Goal: Information Seeking & Learning: Find contact information

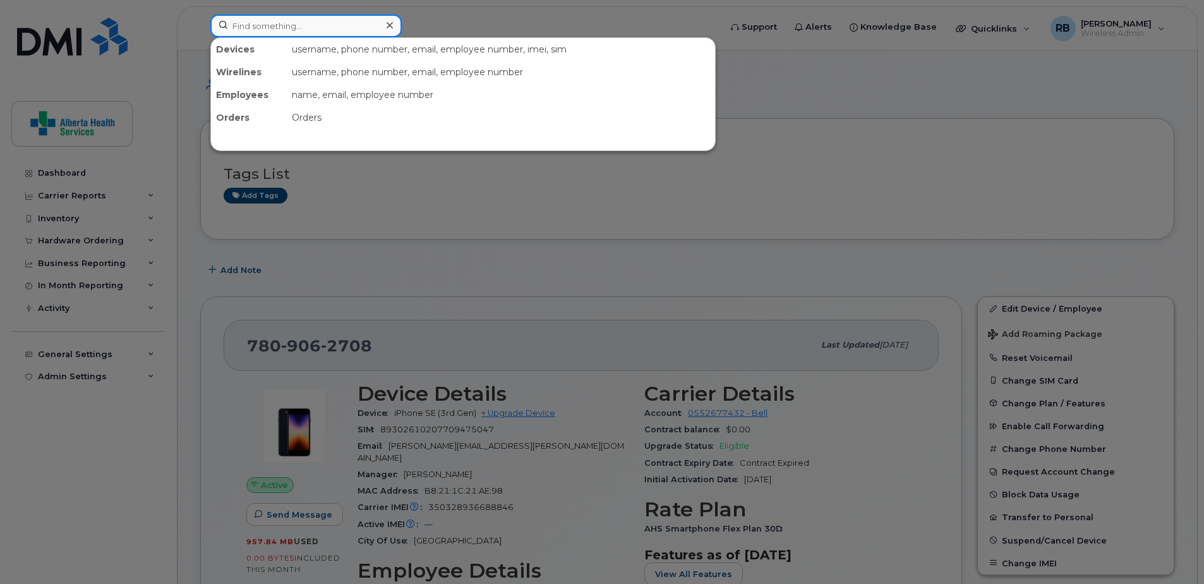
click at [281, 28] on input at bounding box center [305, 26] width 191 height 23
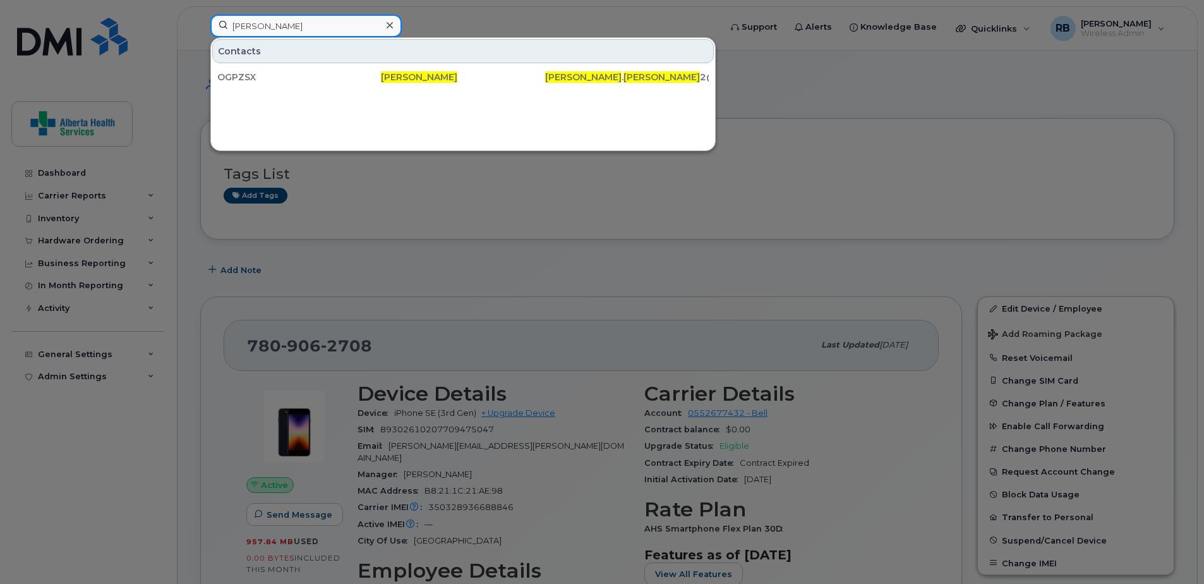
type input "stacy davies"
drag, startPoint x: 301, startPoint y: 27, endPoint x: 41, endPoint y: -1, distance: 261.1
click at [387, 25] on icon at bounding box center [390, 25] width 6 height 10
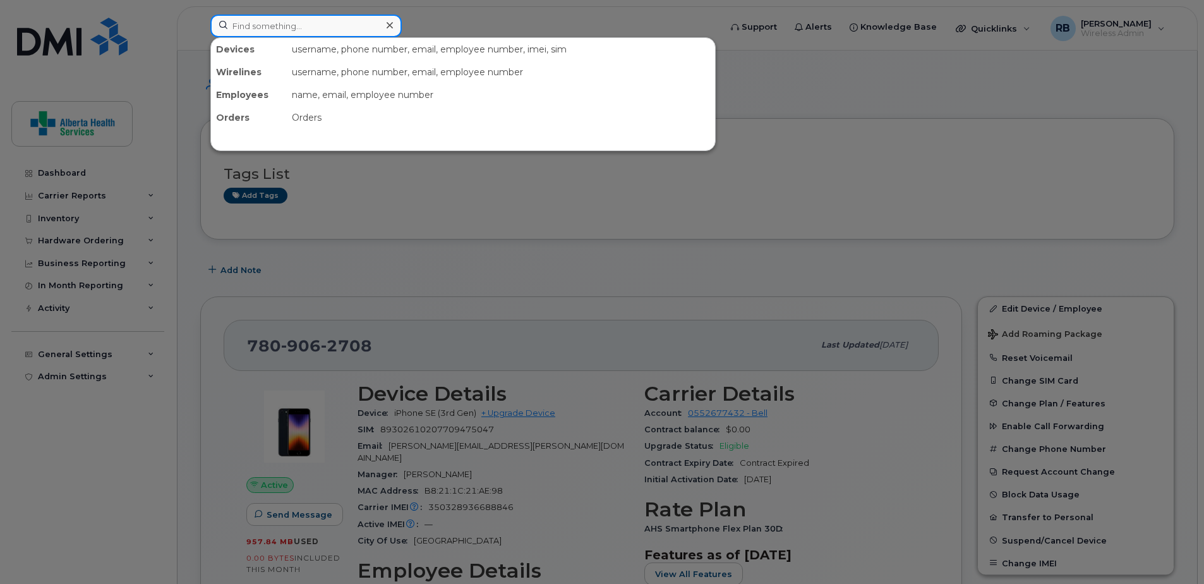
click at [334, 27] on input at bounding box center [305, 26] width 191 height 23
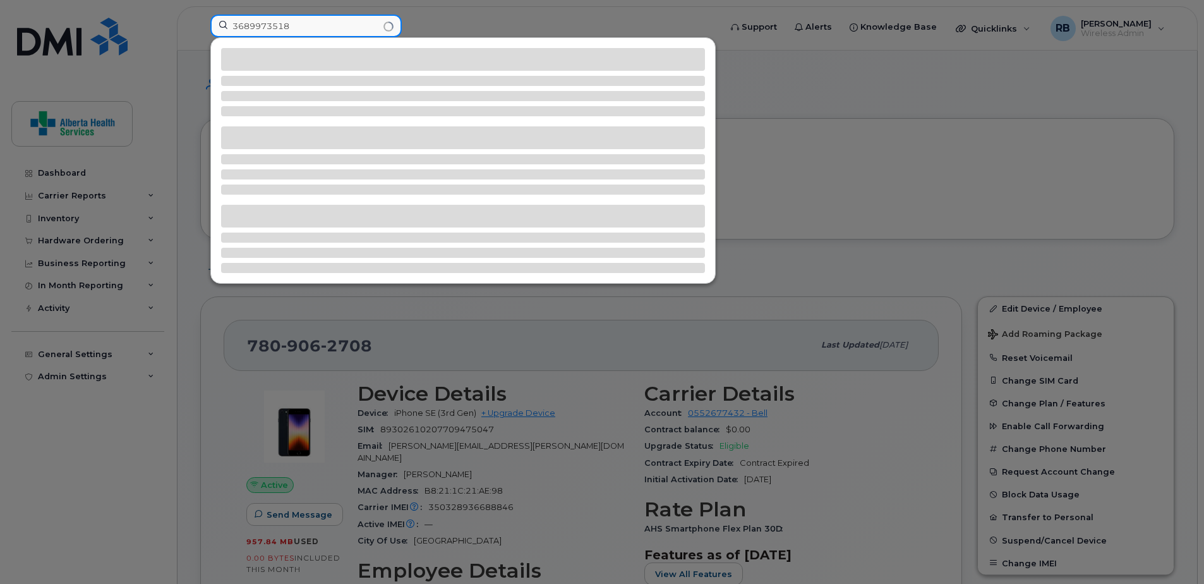
type input "3689973518"
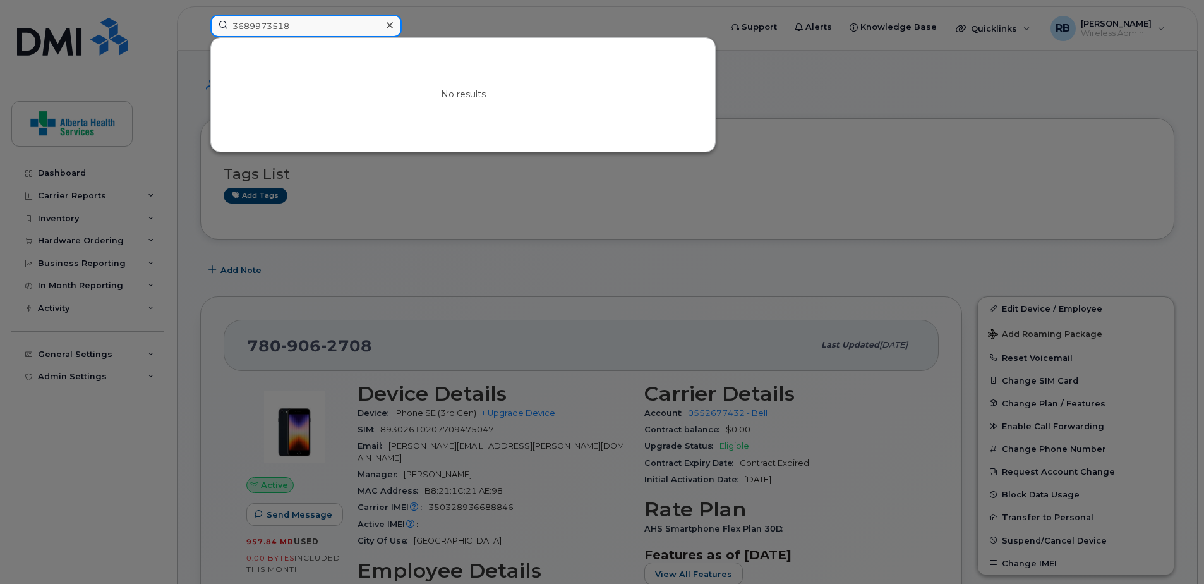
click at [303, 33] on input "3689973518" at bounding box center [305, 26] width 191 height 23
click at [389, 25] on icon at bounding box center [390, 25] width 6 height 6
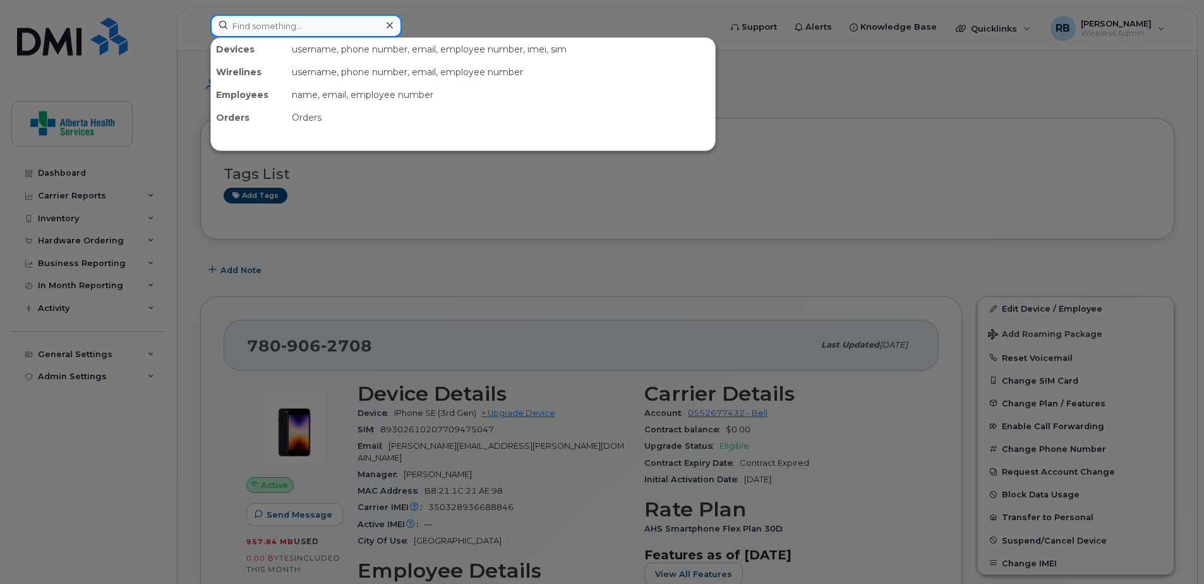
click at [380, 25] on div at bounding box center [305, 26] width 191 height 23
paste input "4037043449"
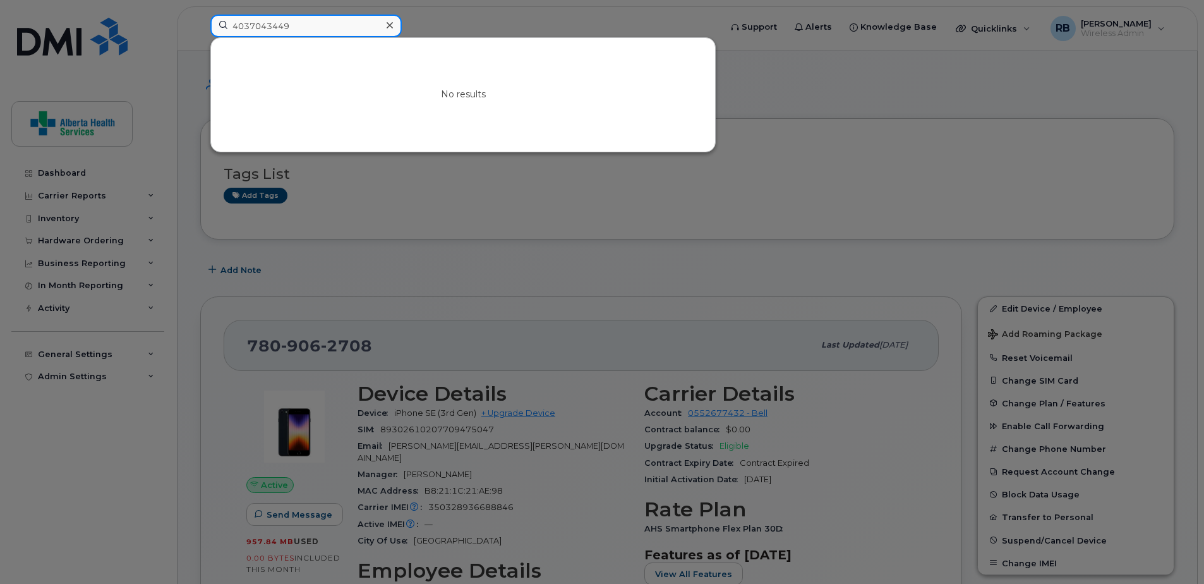
drag, startPoint x: 300, startPoint y: 25, endPoint x: 107, endPoint y: 1, distance: 194.8
click at [200, 15] on div "4037043449 No results" at bounding box center [461, 29] width 522 height 28
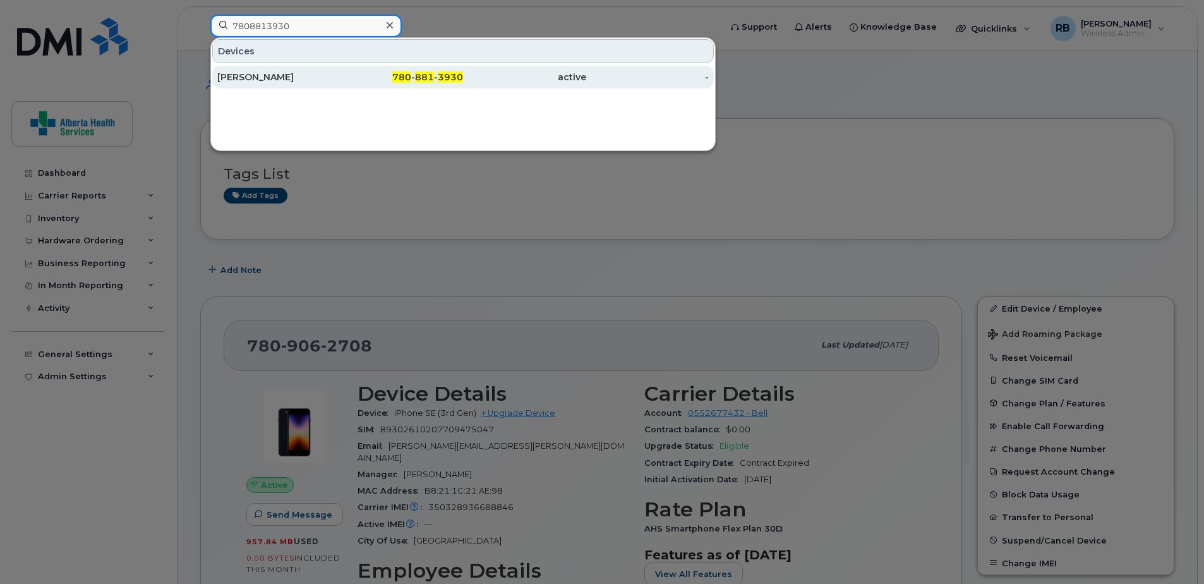
type input "7808813930"
click at [430, 85] on div "780 - 881 - 3930" at bounding box center [401, 77] width 123 height 23
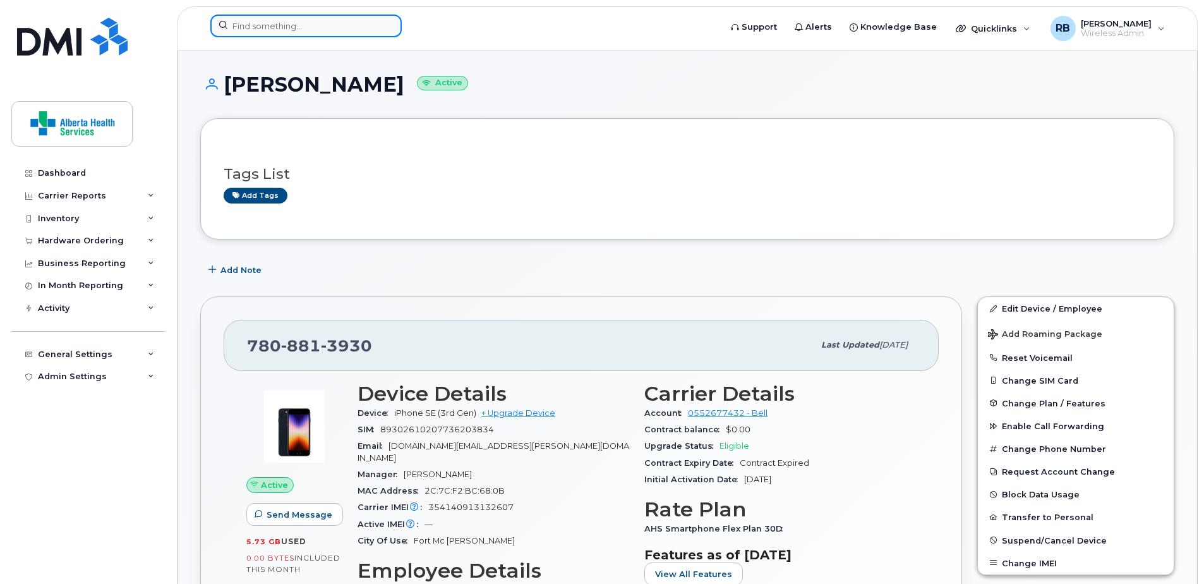
click at [284, 33] on input at bounding box center [305, 26] width 191 height 23
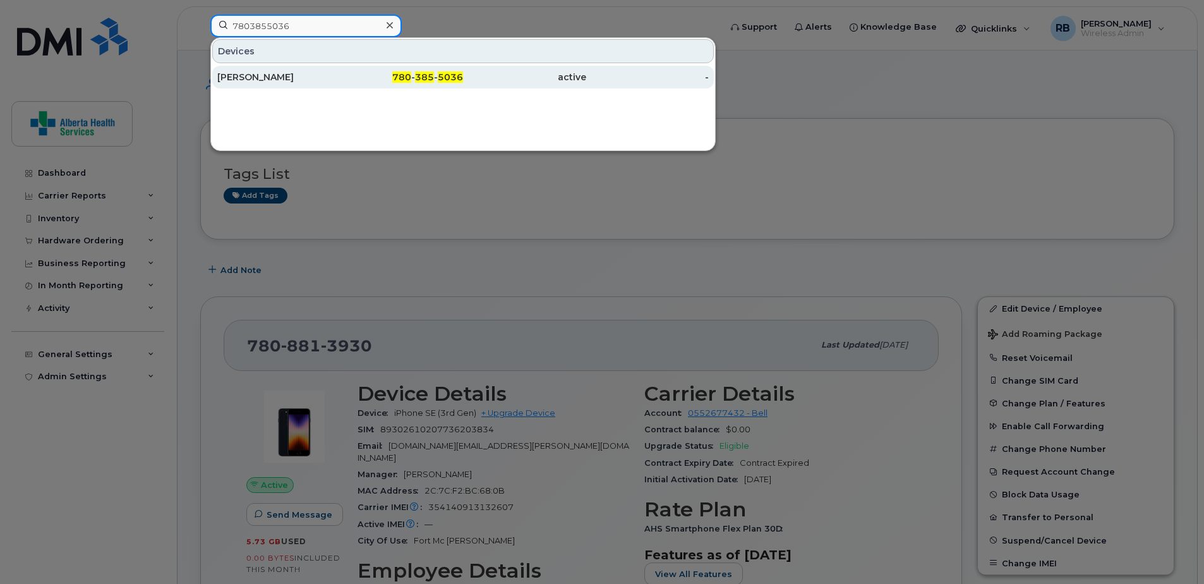
type input "7803855036"
click at [406, 78] on span "780" at bounding box center [401, 76] width 19 height 11
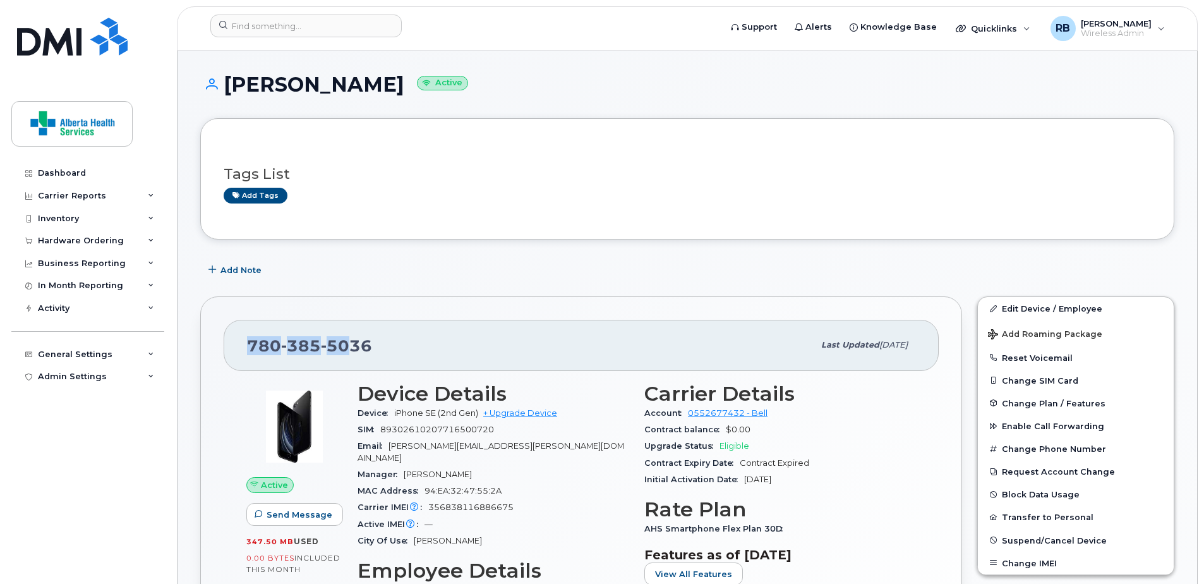
drag, startPoint x: 274, startPoint y: 343, endPoint x: 236, endPoint y: 342, distance: 38.5
click at [234, 342] on div "780 385 5036 Last updated May 28, 2025" at bounding box center [581, 345] width 715 height 51
drag, startPoint x: 236, startPoint y: 342, endPoint x: 234, endPoint y: 349, distance: 7.1
click at [241, 349] on div "780 385 5036 Last updated May 28, 2025" at bounding box center [581, 345] width 715 height 51
copy span "780 385 5036"
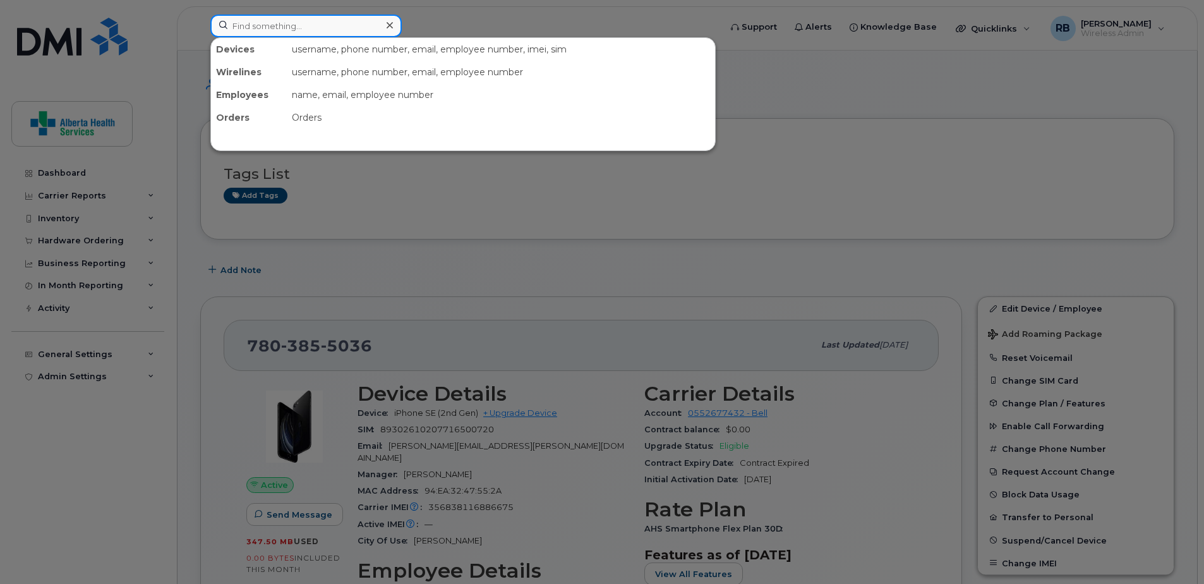
click at [283, 35] on input at bounding box center [305, 26] width 191 height 23
paste input "780-499-4507"
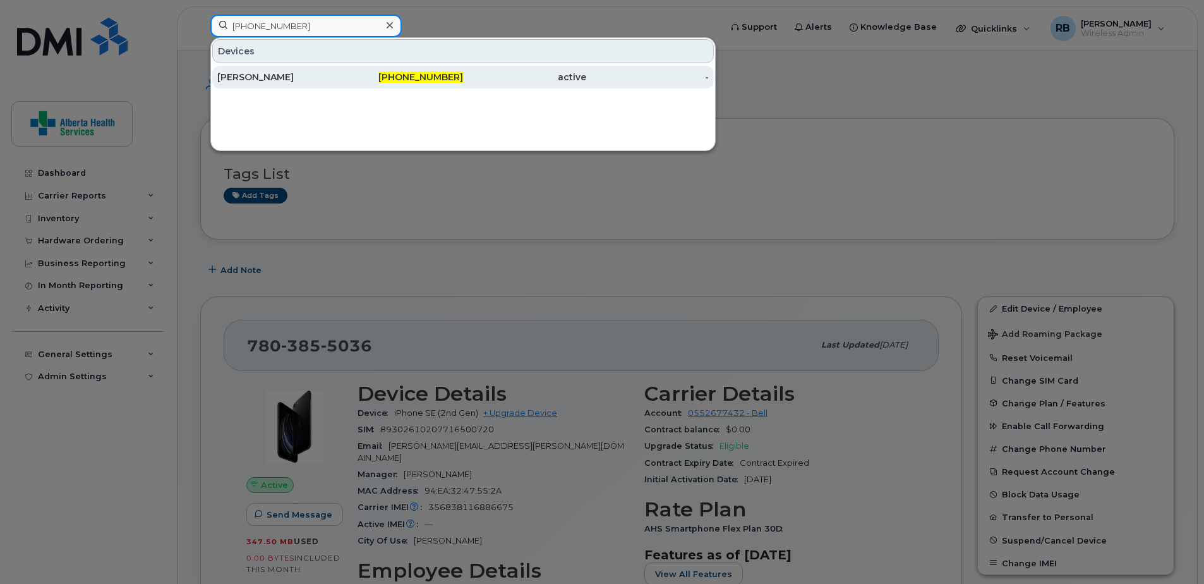
type input "780-499-4507"
click at [425, 81] on span "780-499-4507" at bounding box center [420, 76] width 85 height 11
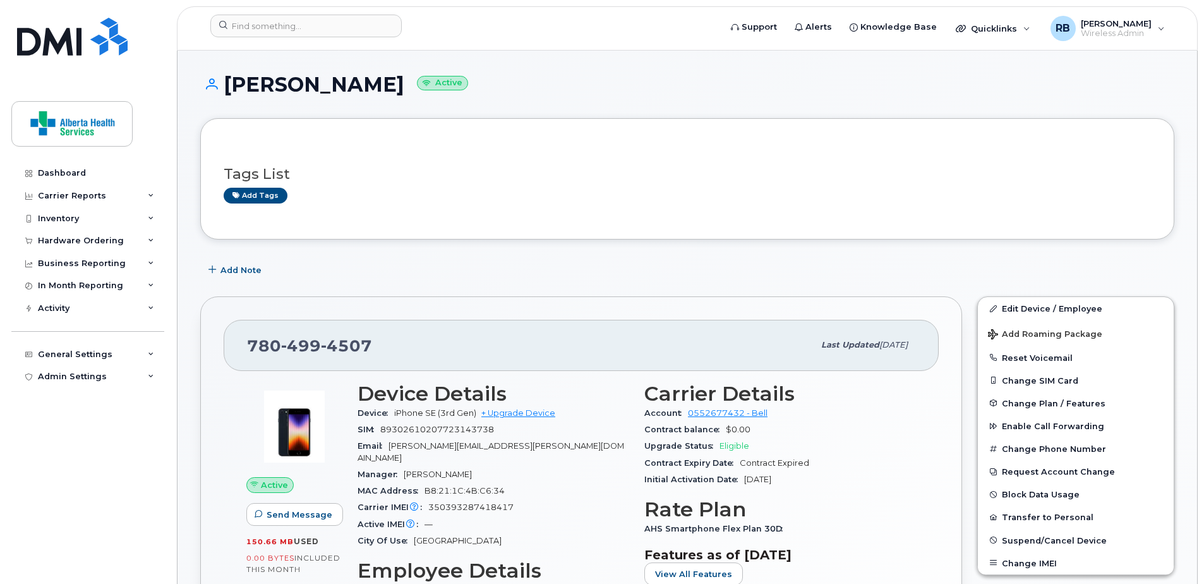
click at [764, 222] on div "Tags List Add tags" at bounding box center [687, 178] width 974 height 121
click at [337, 21] on input at bounding box center [305, 26] width 191 height 23
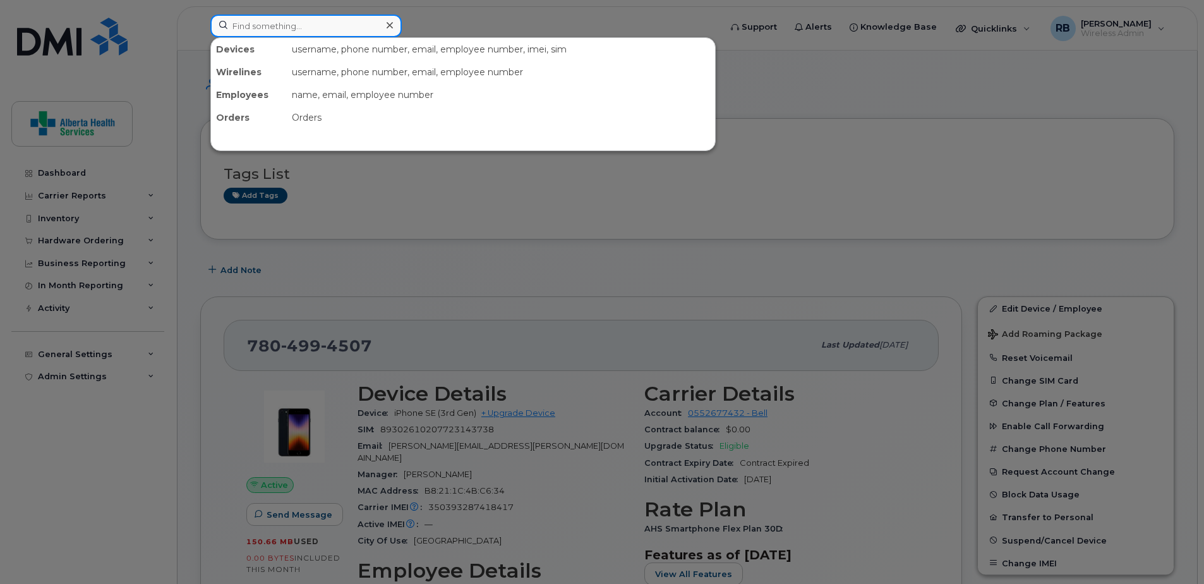
paste input "587-282-4160"
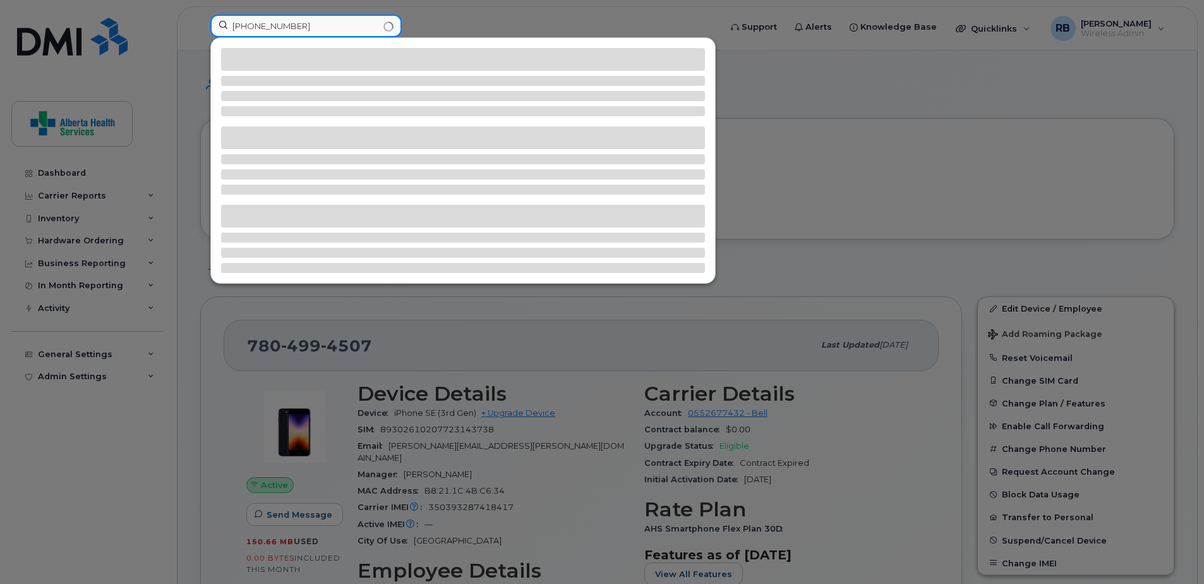
type input "587-282-4160"
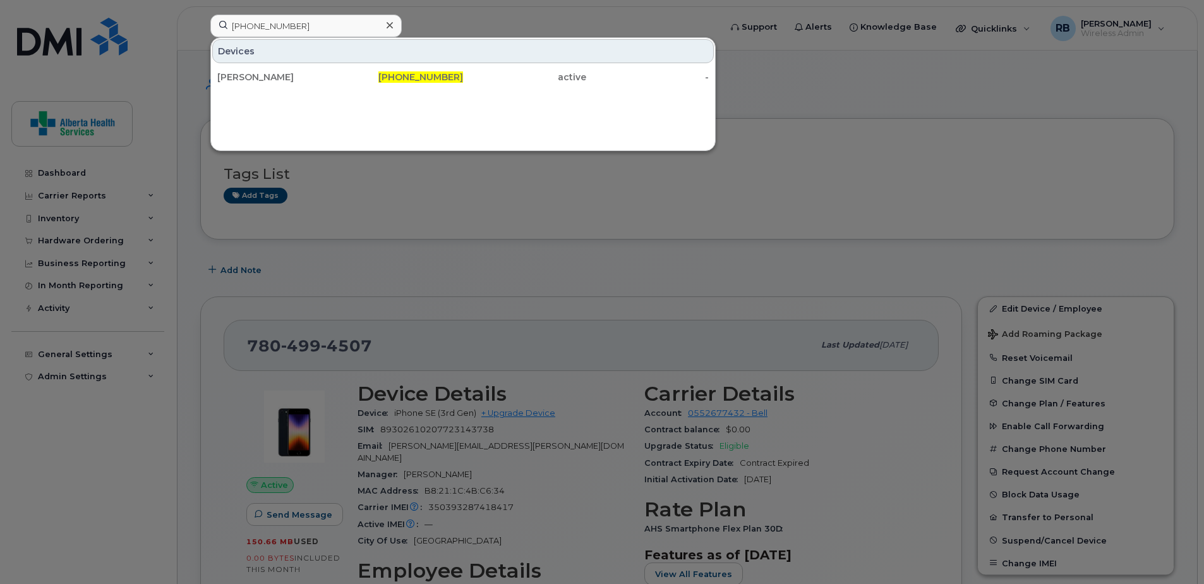
drag, startPoint x: 397, startPoint y: 72, endPoint x: 565, endPoint y: 333, distance: 310.8
click at [397, 72] on span "587-282-4160" at bounding box center [420, 76] width 85 height 11
